Goal: Information Seeking & Learning: Learn about a topic

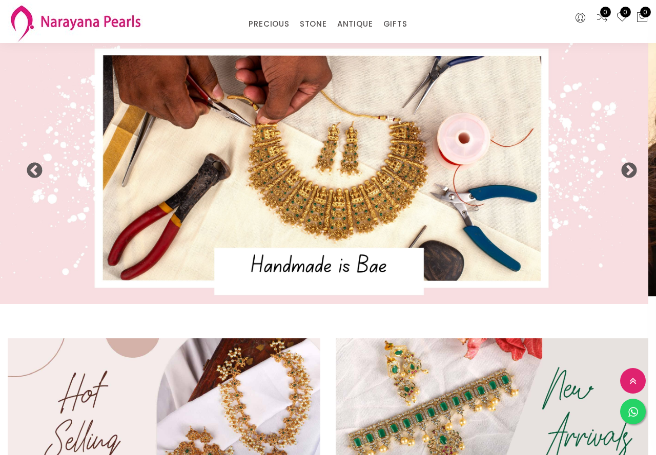
select select "INR"
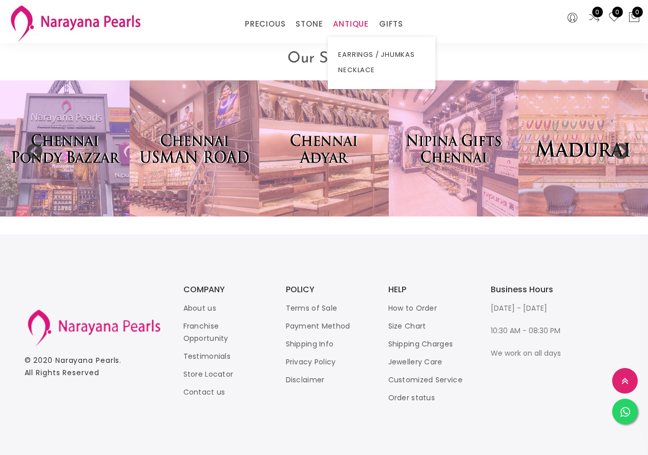
scroll to position [2038, 0]
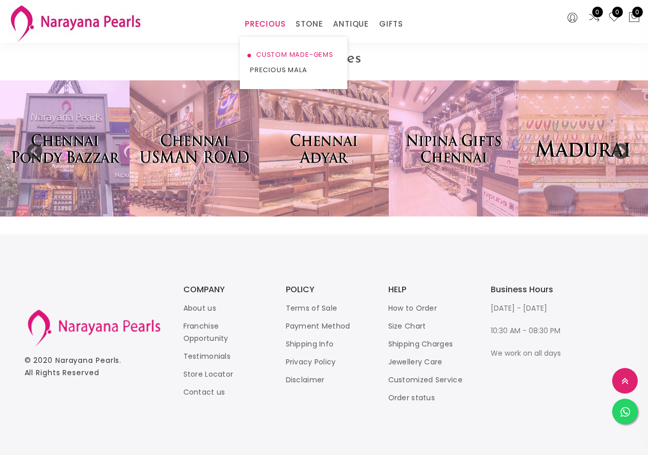
click at [286, 55] on link "CUSTOM MADE-GEMS" at bounding box center [293, 54] width 87 height 15
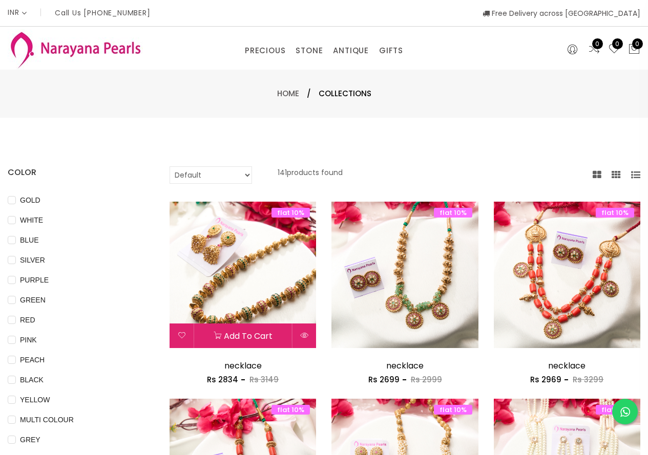
click at [232, 292] on img at bounding box center [243, 275] width 147 height 147
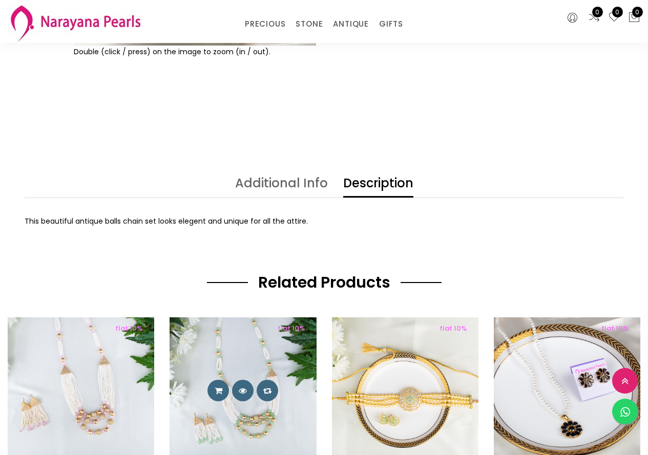
scroll to position [256, 0]
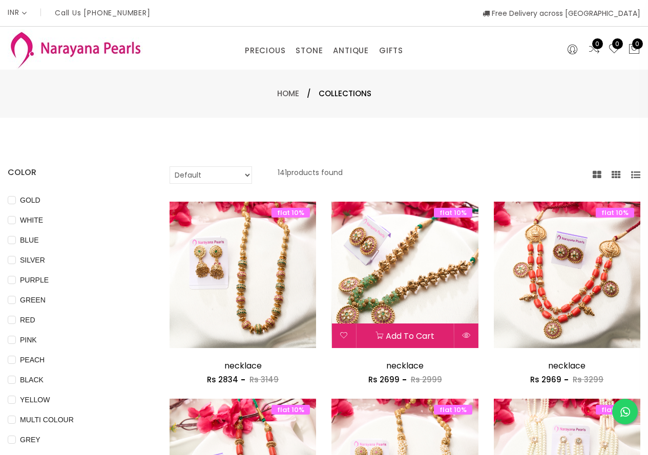
click at [406, 286] on img at bounding box center [404, 275] width 147 height 147
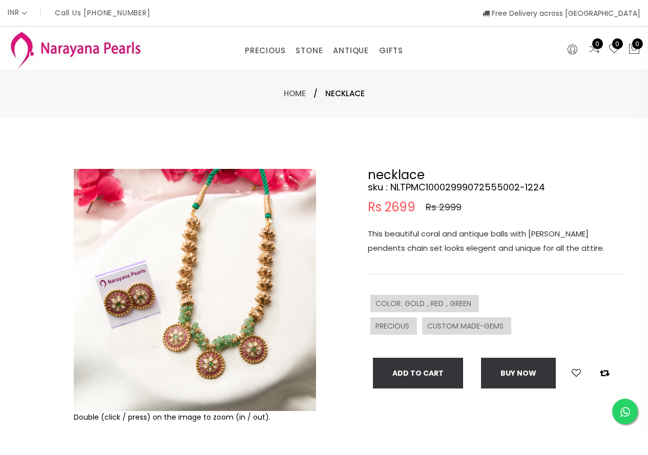
click at [107, 328] on img at bounding box center [195, 290] width 242 height 242
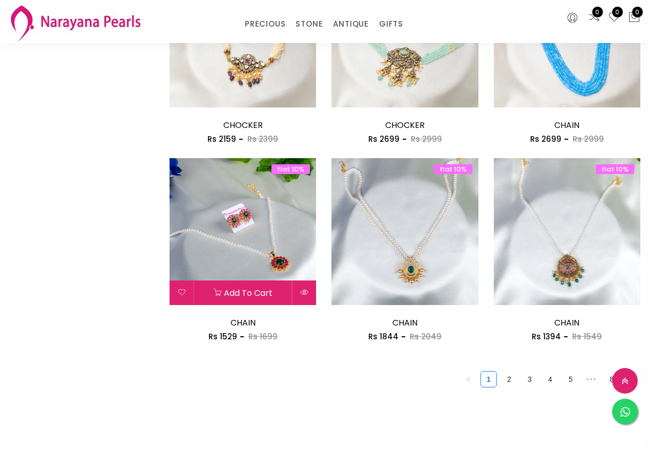
scroll to position [1178, 0]
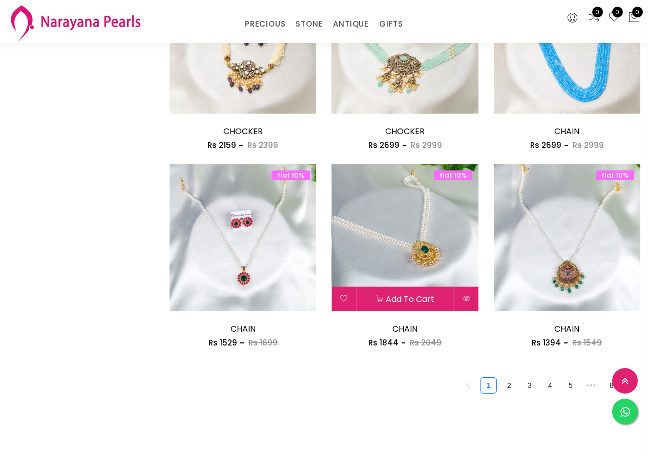
click at [359, 211] on img at bounding box center [404, 237] width 147 height 147
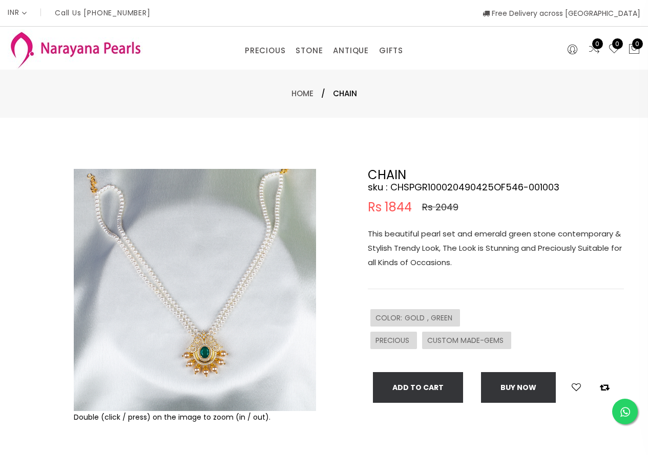
click at [394, 341] on span "PRECIOUS" at bounding box center [393, 341] width 36 height 10
click at [191, 290] on img at bounding box center [195, 290] width 242 height 242
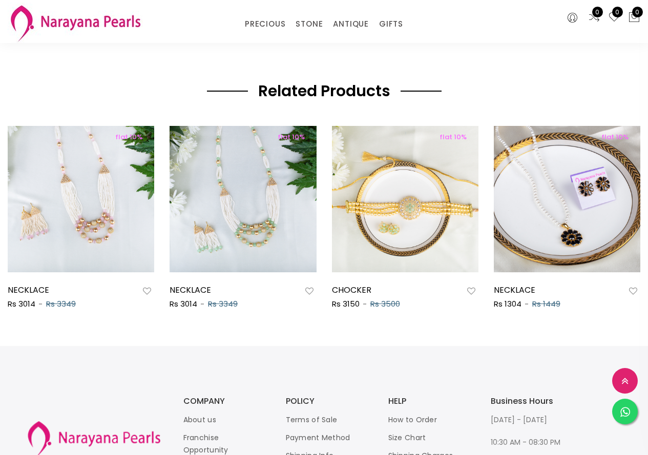
scroll to position [326, 0]
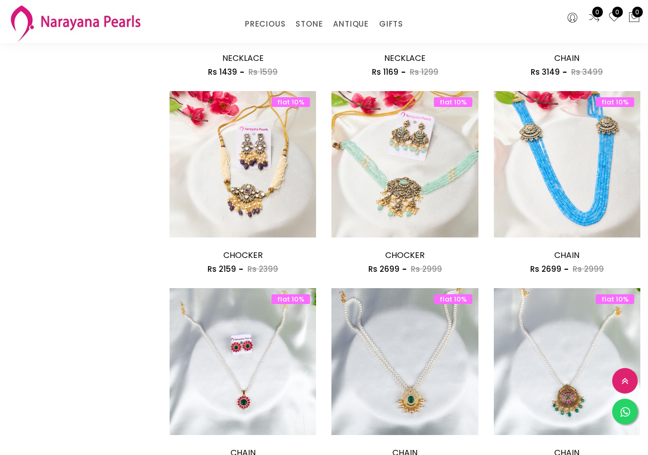
scroll to position [1310, 0]
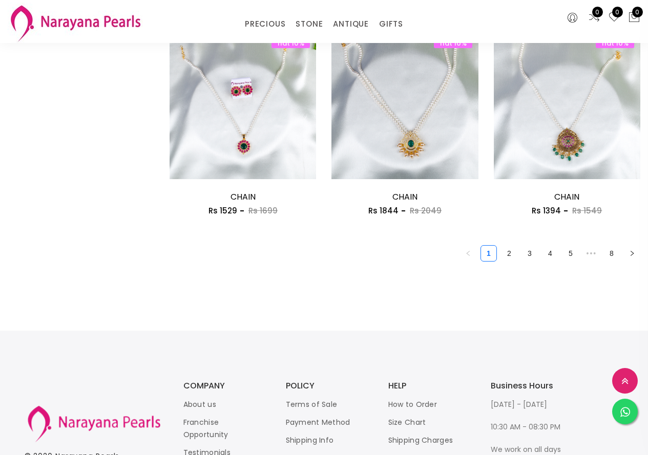
click at [509, 257] on link "2" at bounding box center [508, 253] width 15 height 15
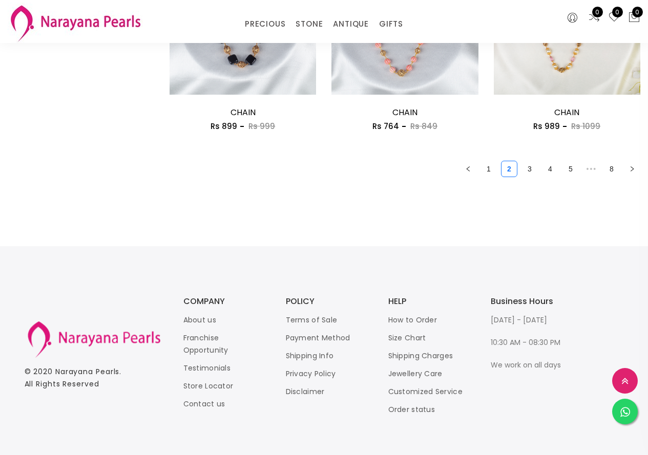
scroll to position [1407, 0]
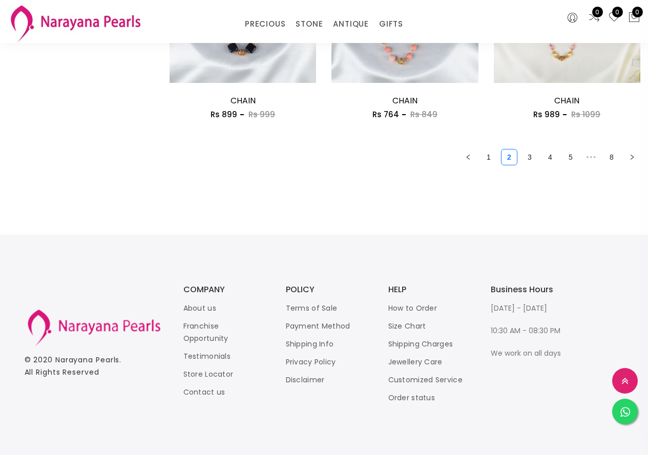
click at [532, 156] on link "3" at bounding box center [529, 157] width 15 height 15
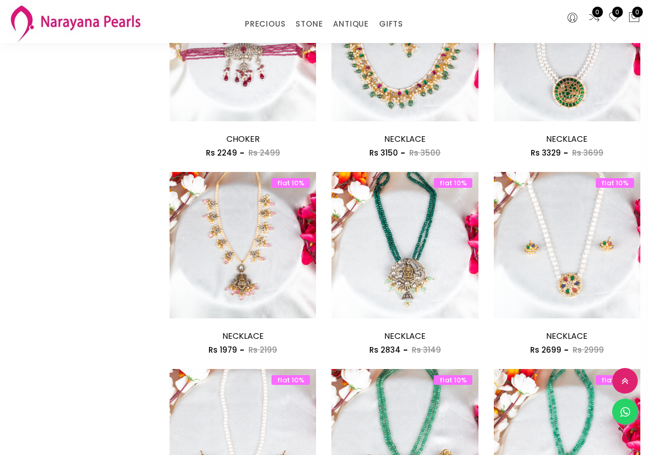
scroll to position [1229, 0]
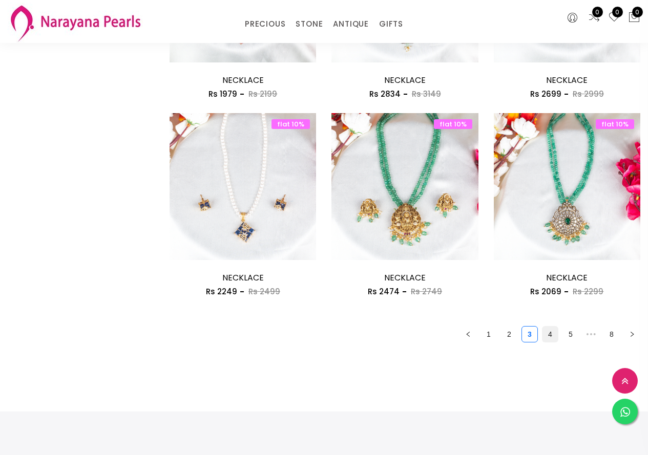
click at [545, 330] on link "4" at bounding box center [549, 334] width 15 height 15
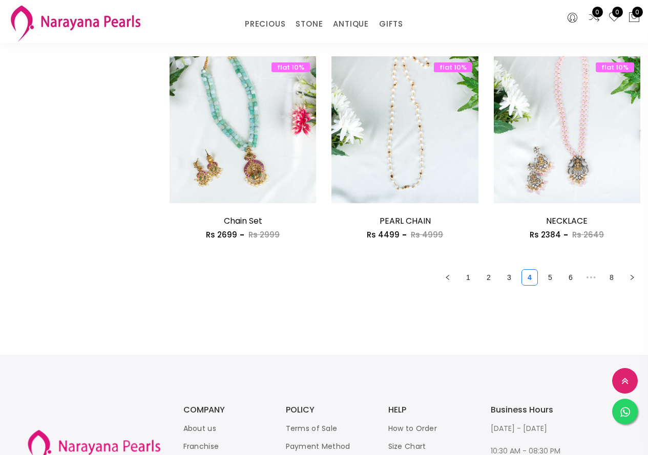
scroll to position [1407, 0]
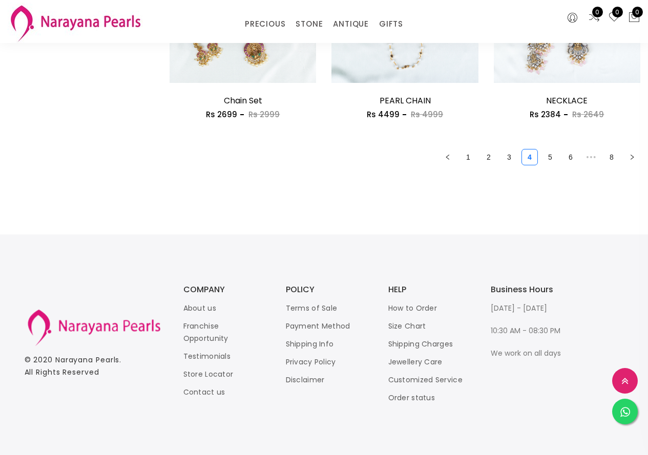
click at [548, 157] on link "5" at bounding box center [549, 157] width 15 height 15
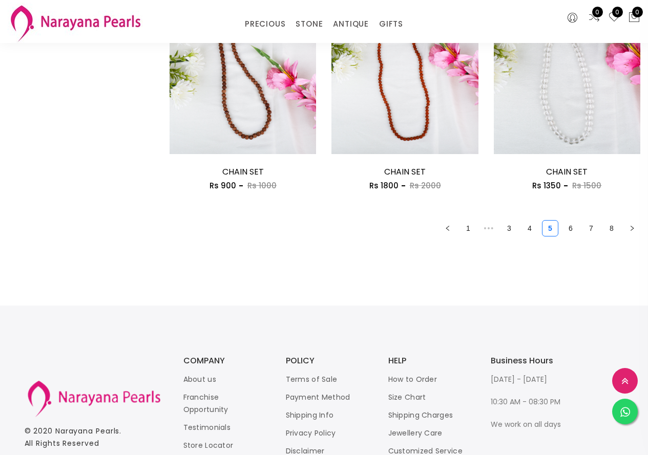
scroll to position [1407, 0]
